Goal: Navigation & Orientation: Find specific page/section

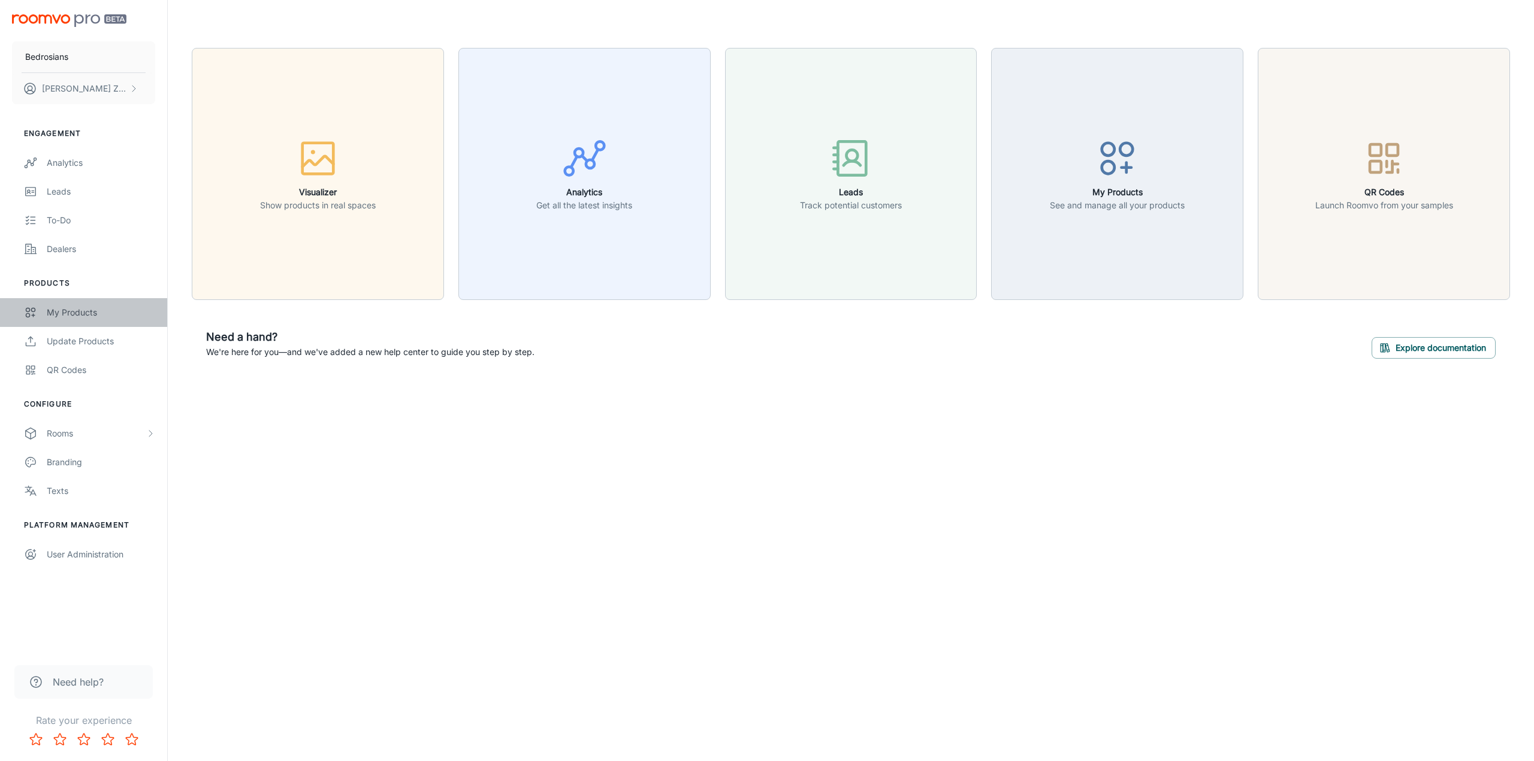
click at [80, 314] on div "My Products" at bounding box center [101, 312] width 108 height 13
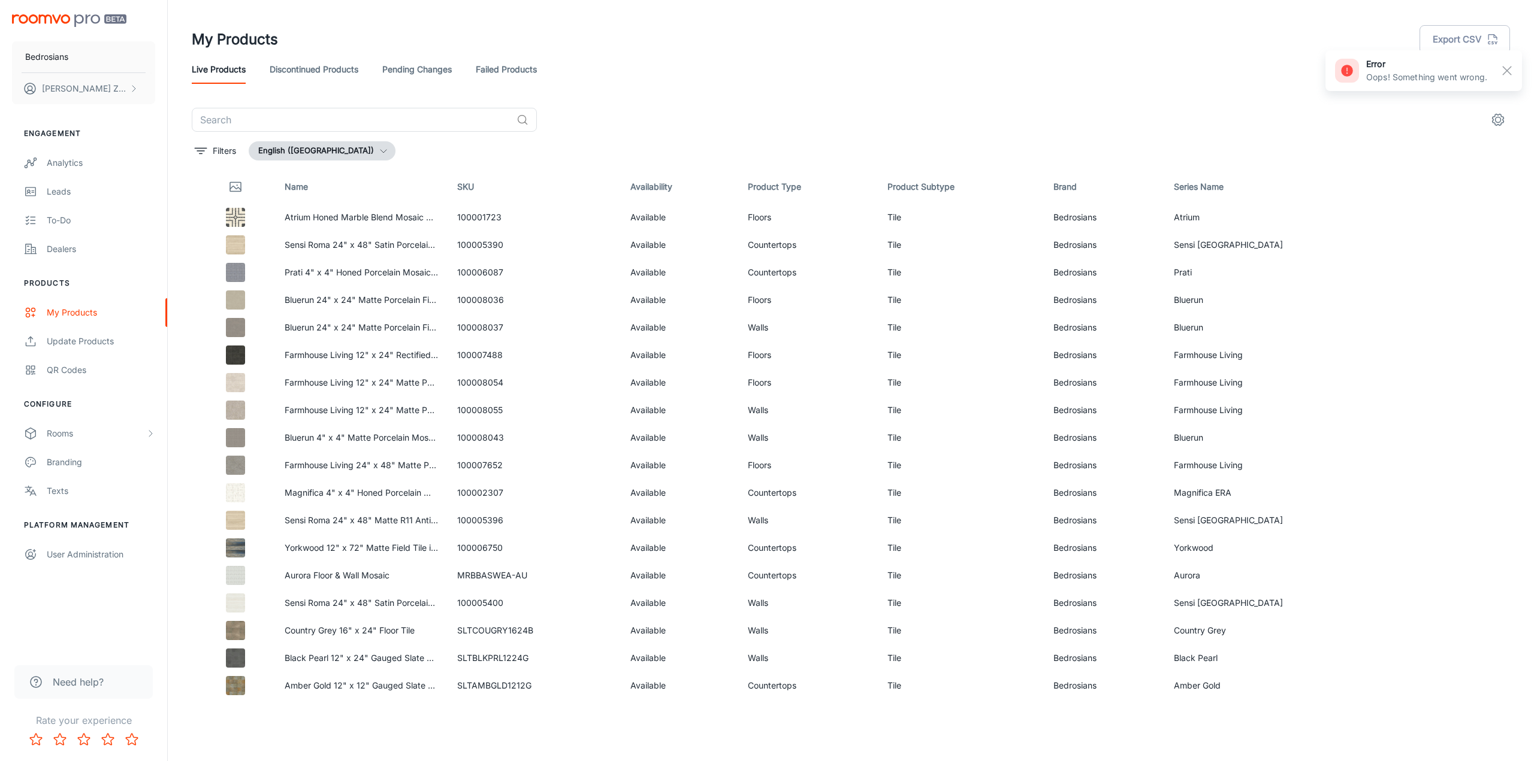
click at [319, 73] on link "Discontinued Products" at bounding box center [314, 69] width 89 height 29
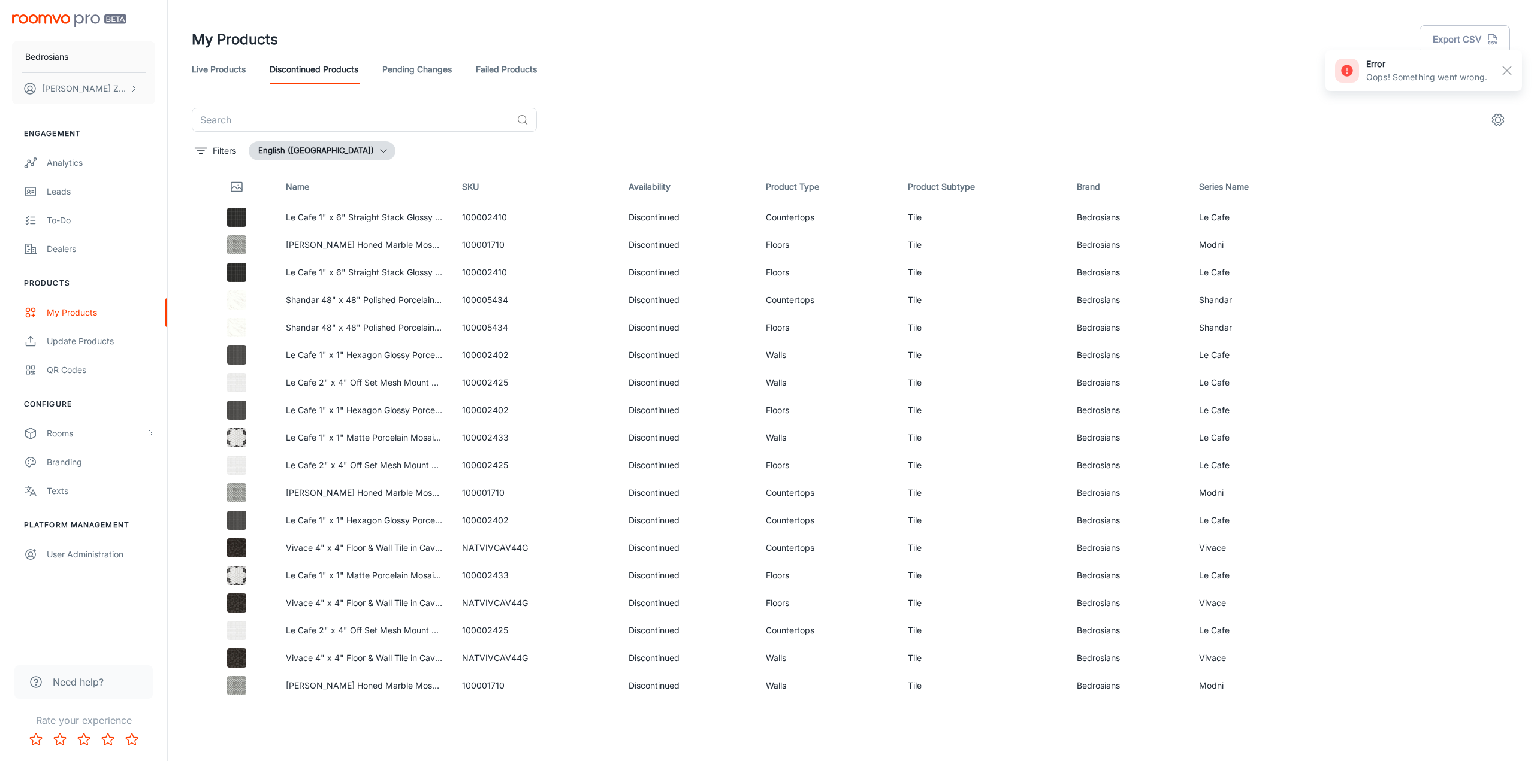
click at [223, 74] on link "Live Products" at bounding box center [219, 69] width 54 height 29
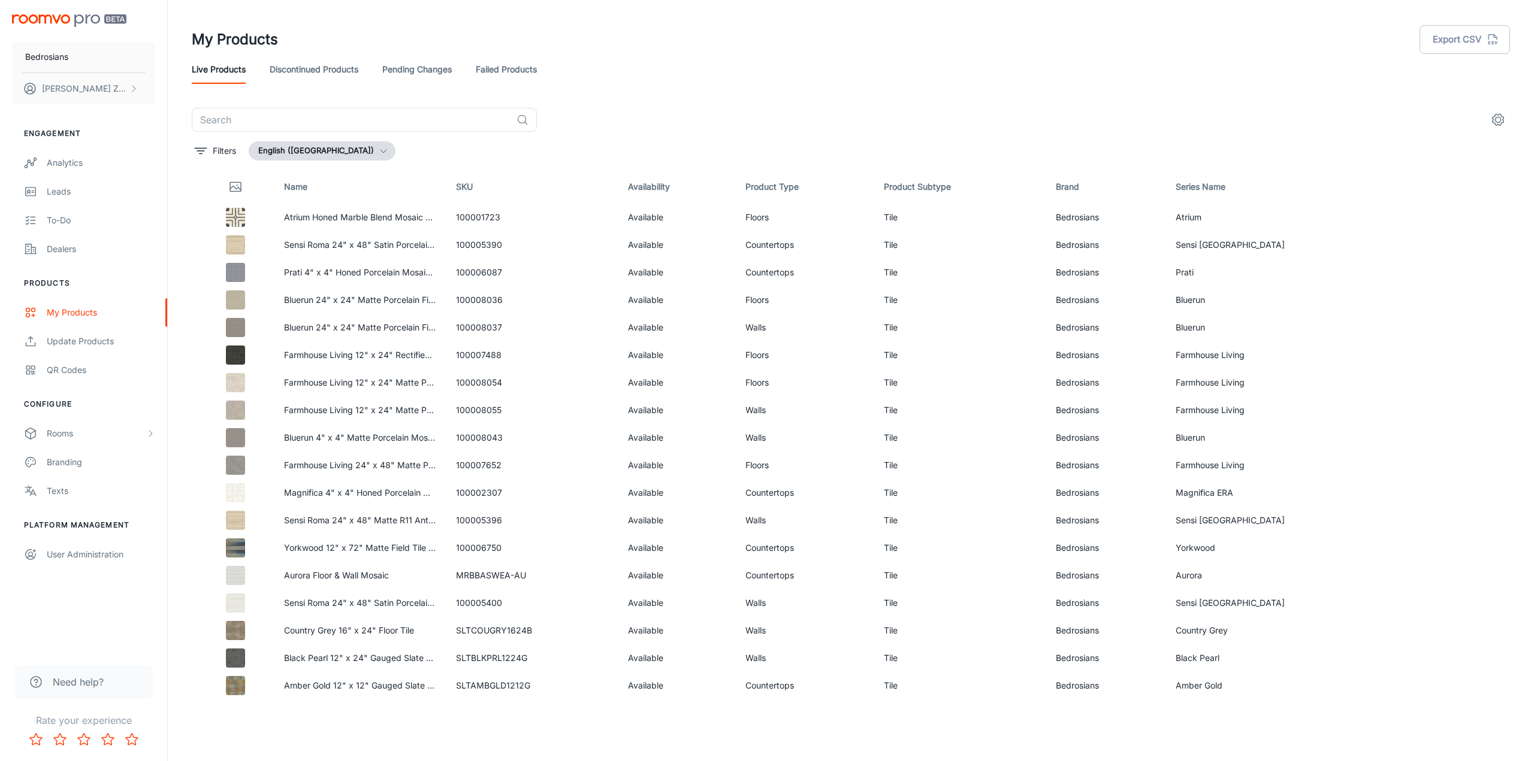
click at [423, 73] on link "Pending Changes" at bounding box center [416, 69] width 69 height 29
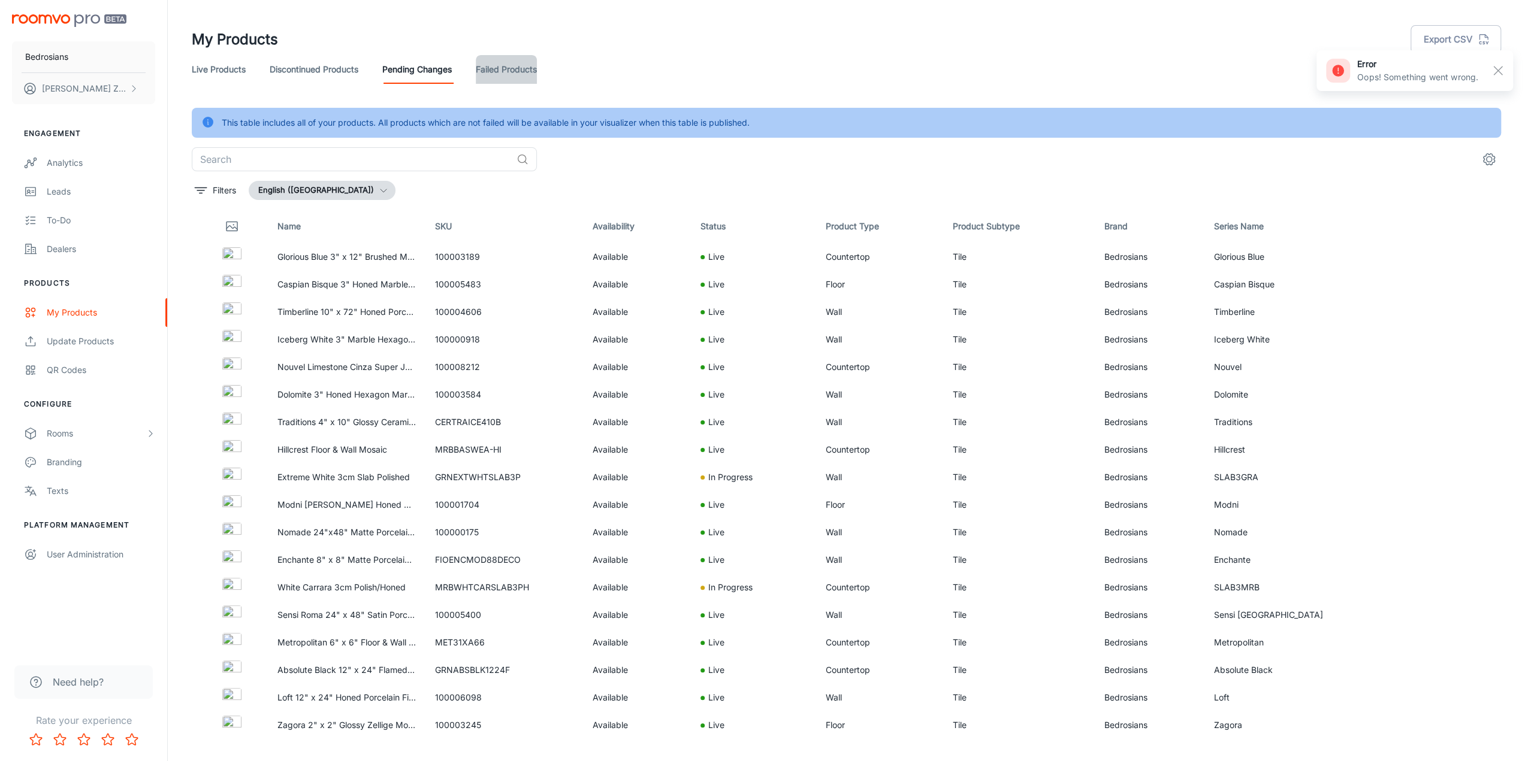
click at [493, 74] on link "Failed Products" at bounding box center [506, 69] width 61 height 29
